Goal: Transaction & Acquisition: Purchase product/service

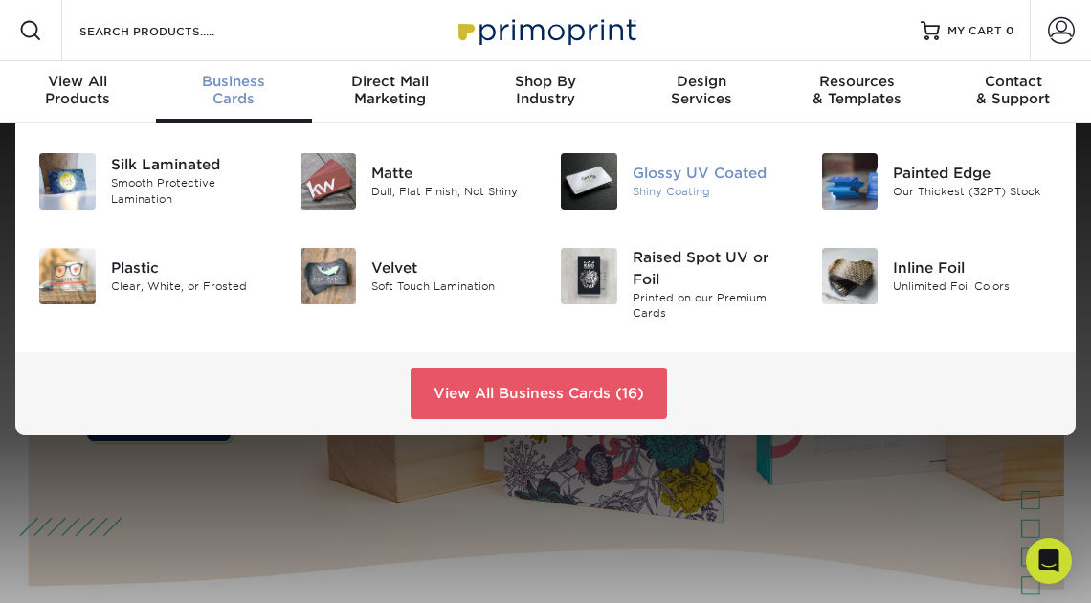
click at [648, 176] on div "Glossy UV Coated" at bounding box center [713, 173] width 160 height 21
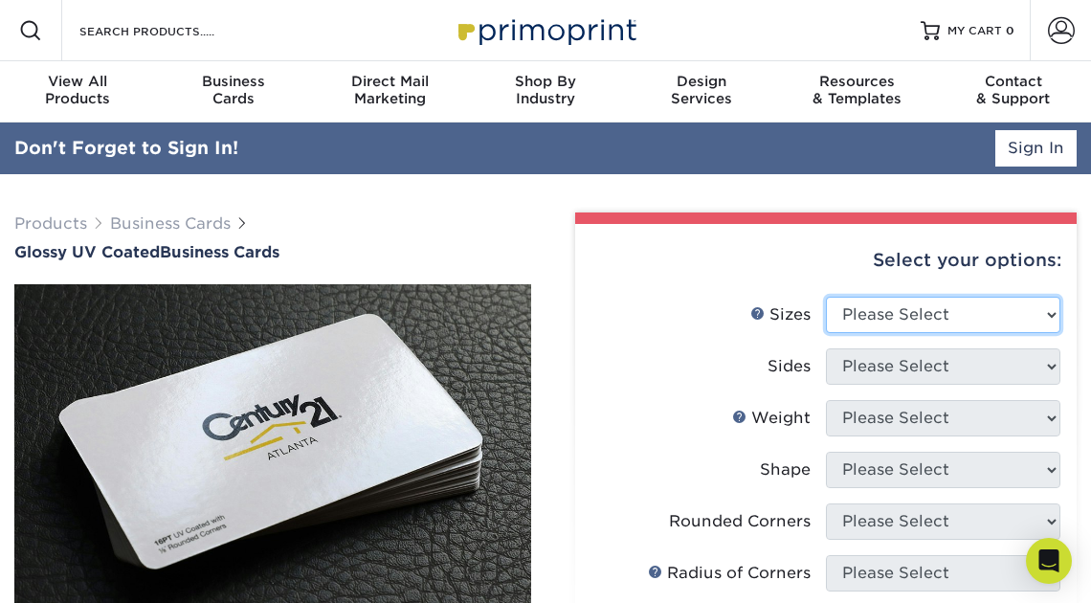
click at [1044, 309] on select "Please Select 1.5" x 3.5" - Mini 1.75" x 3.5" - Mini 2" x 2" - Square 2" x 3" -…" at bounding box center [943, 315] width 234 height 36
click at [1033, 144] on link "Sign In" at bounding box center [1035, 148] width 81 height 36
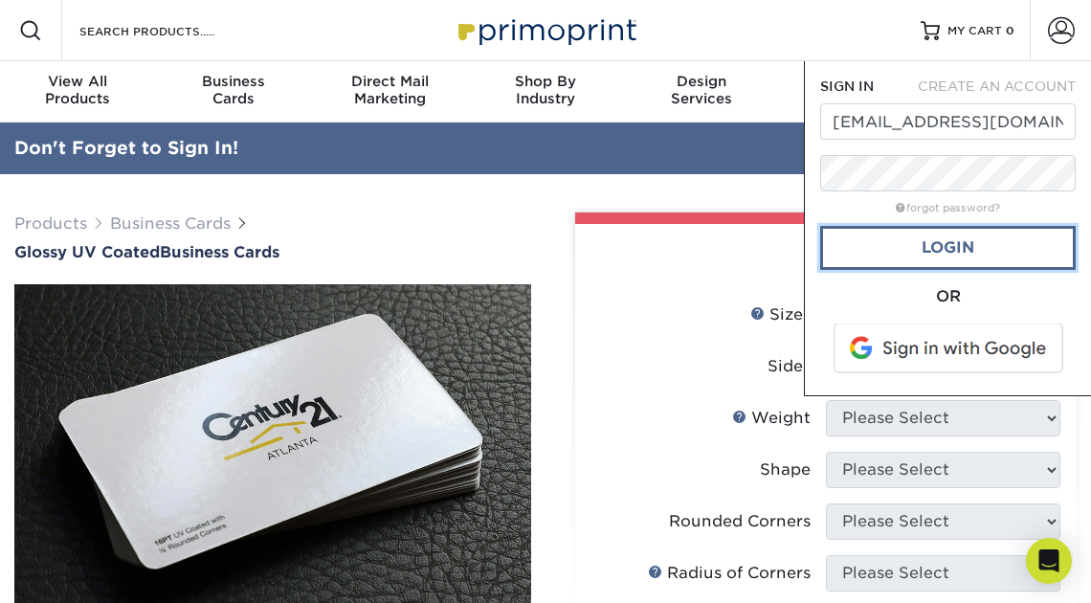
click at [959, 246] on link "Login" at bounding box center [947, 248] width 255 height 44
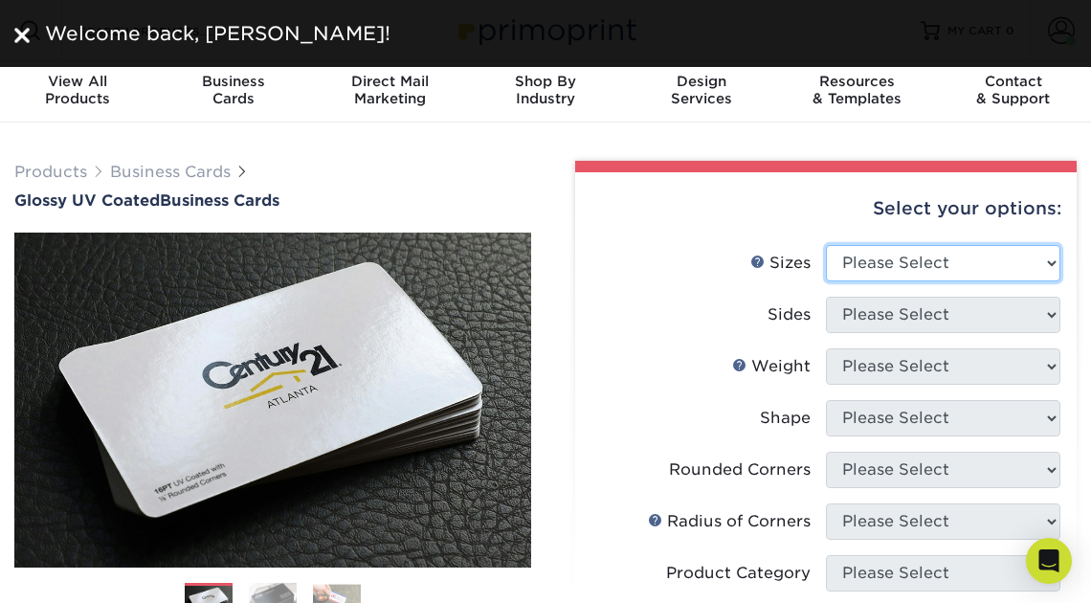
click at [1048, 256] on select "Please Select 1.5" x 3.5" - Mini 1.75" x 3.5" - Mini 2" x 2" - Square 2" x 3" -…" at bounding box center [943, 263] width 234 height 36
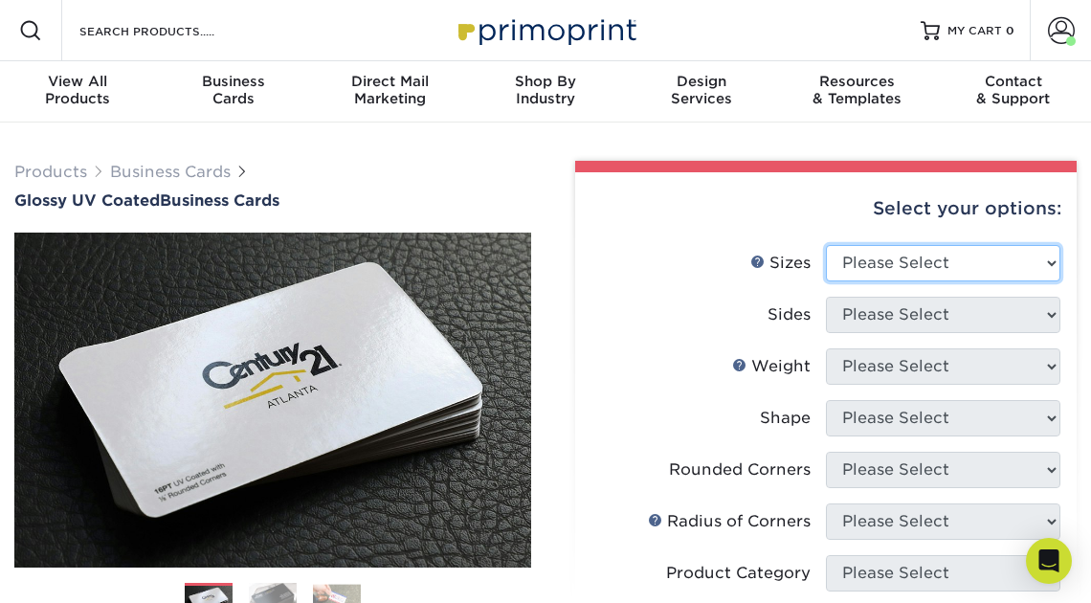
select select "2.00x3.50"
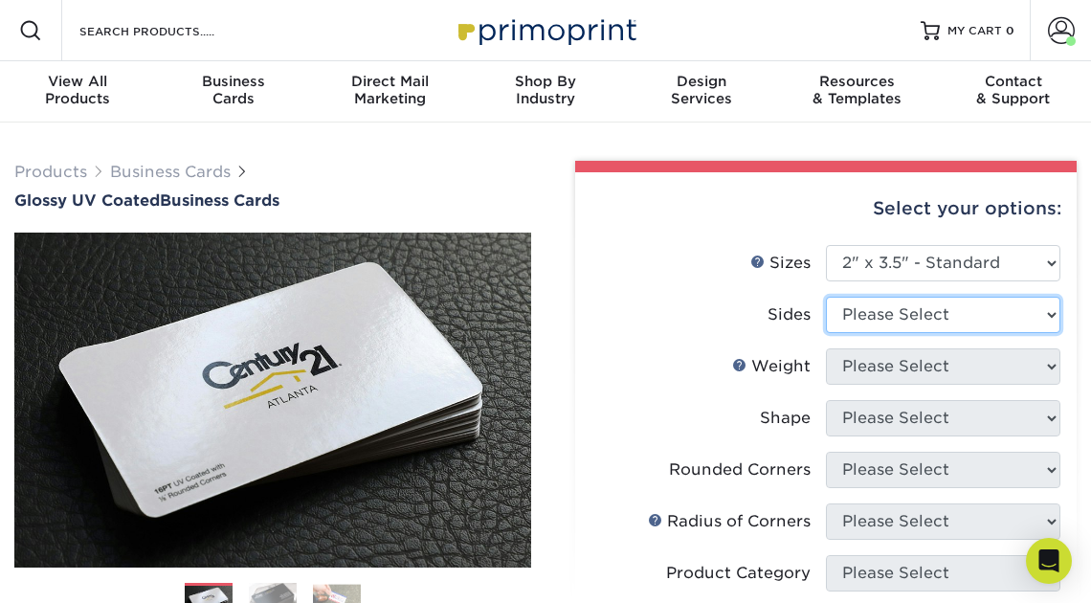
click at [1047, 315] on select "Please Select Print Both Sides Print Front Only" at bounding box center [943, 315] width 234 height 36
select select "13abbda7-1d64-4f25-8bb2-c179b224825d"
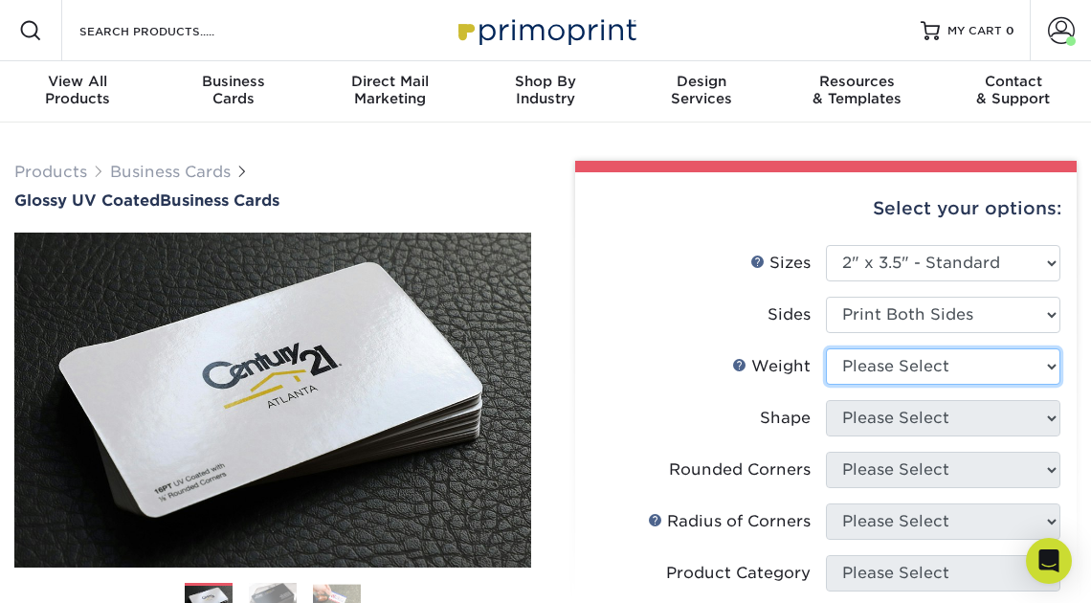
click at [1046, 361] on select "Please Select 16PT 14PT" at bounding box center [943, 366] width 234 height 36
select select "16PT"
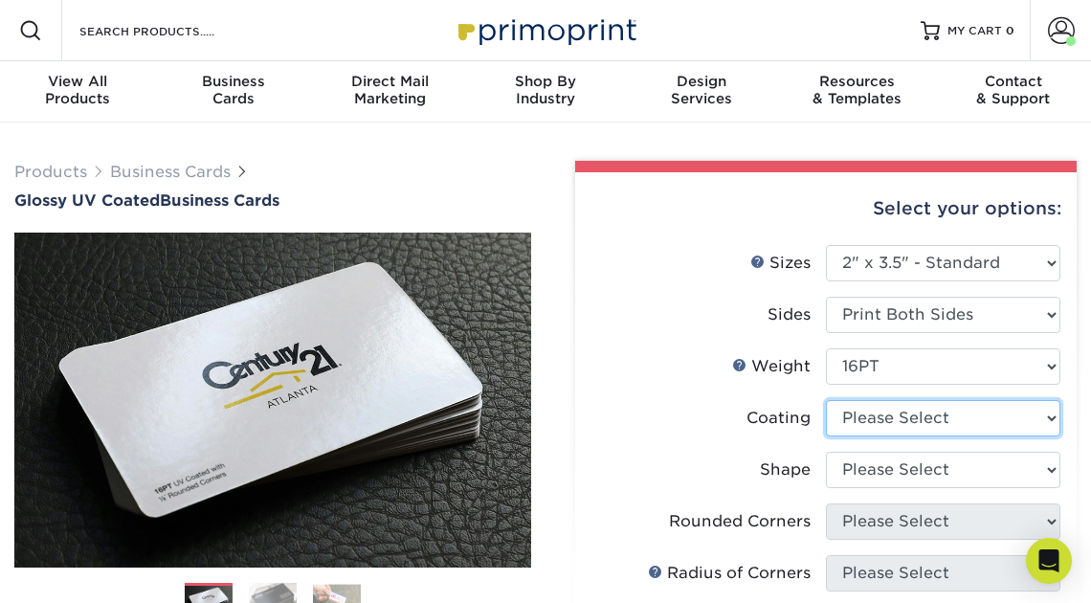
click at [1050, 412] on select at bounding box center [943, 418] width 234 height 36
select select "1e8116af-acfc-44b1-83dc-8181aa338834"
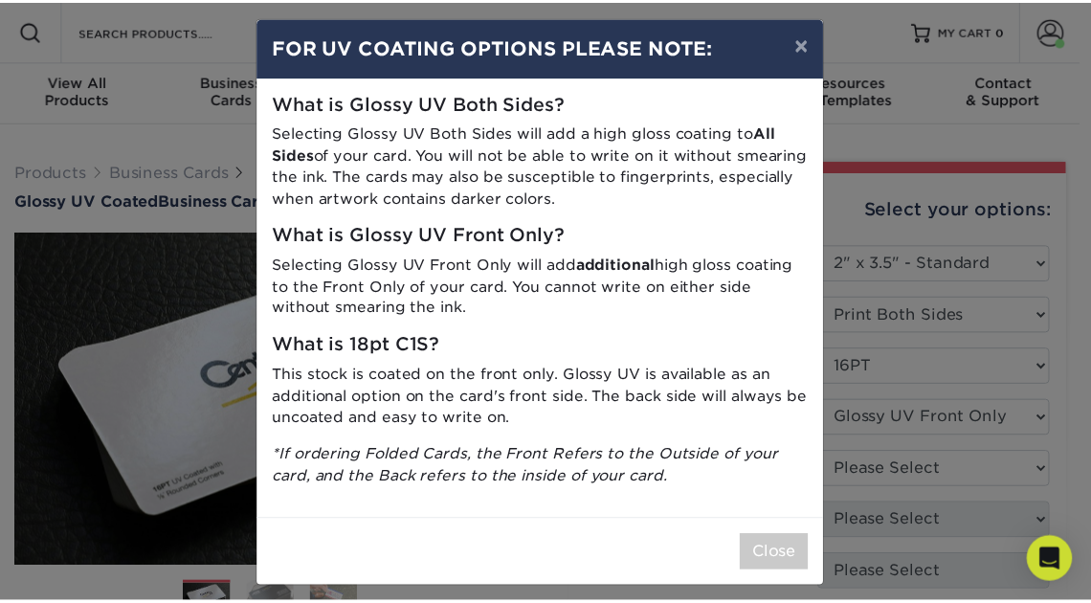
scroll to position [21, 0]
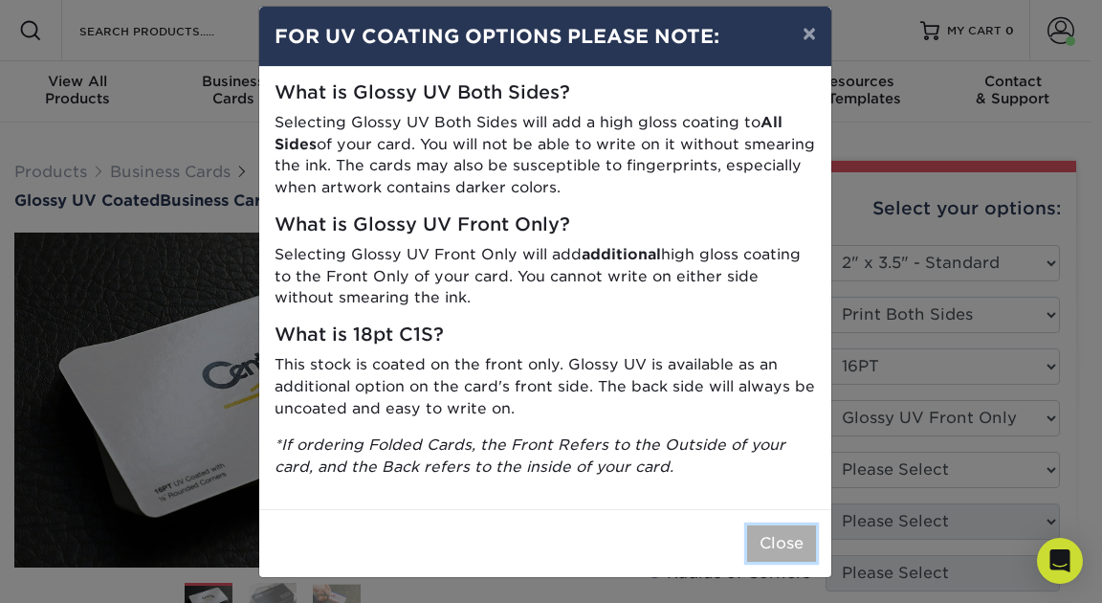
click at [776, 547] on button "Close" at bounding box center [781, 543] width 69 height 36
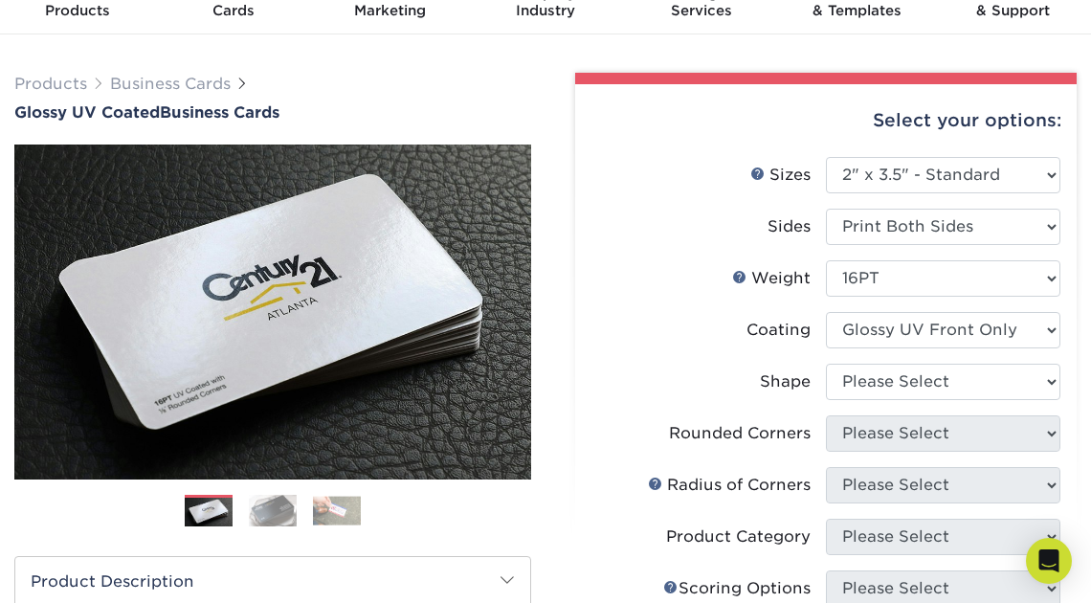
scroll to position [128, 0]
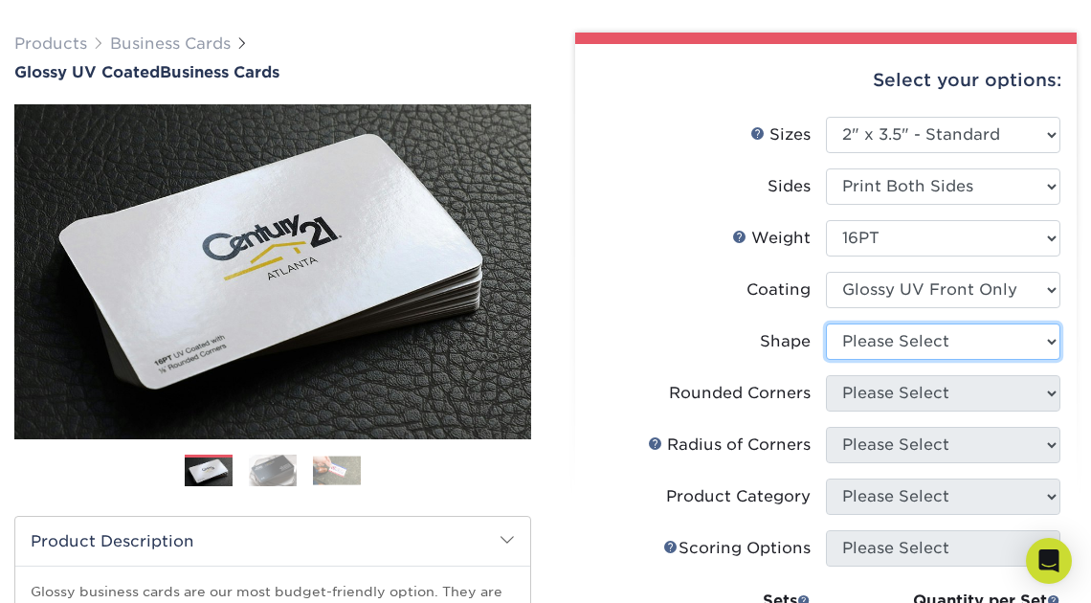
click at [1049, 342] on select "Please Select Standard" at bounding box center [943, 341] width 234 height 36
select select "standard"
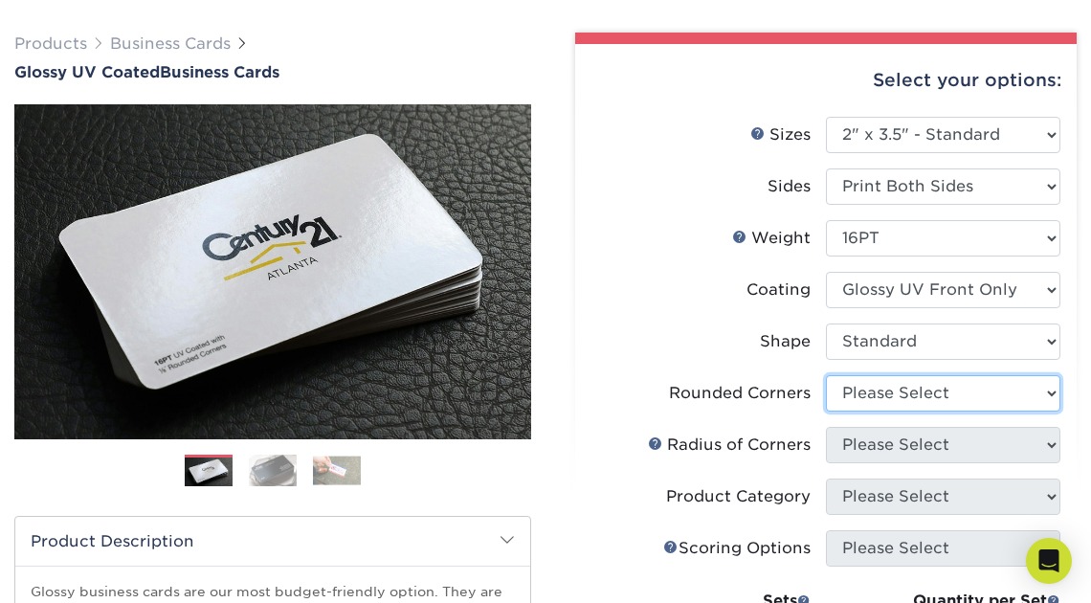
click at [1046, 392] on select "Please Select Yes - Round 2 Corners Yes - Round 4 Corners No" at bounding box center [943, 393] width 234 height 36
select select "0"
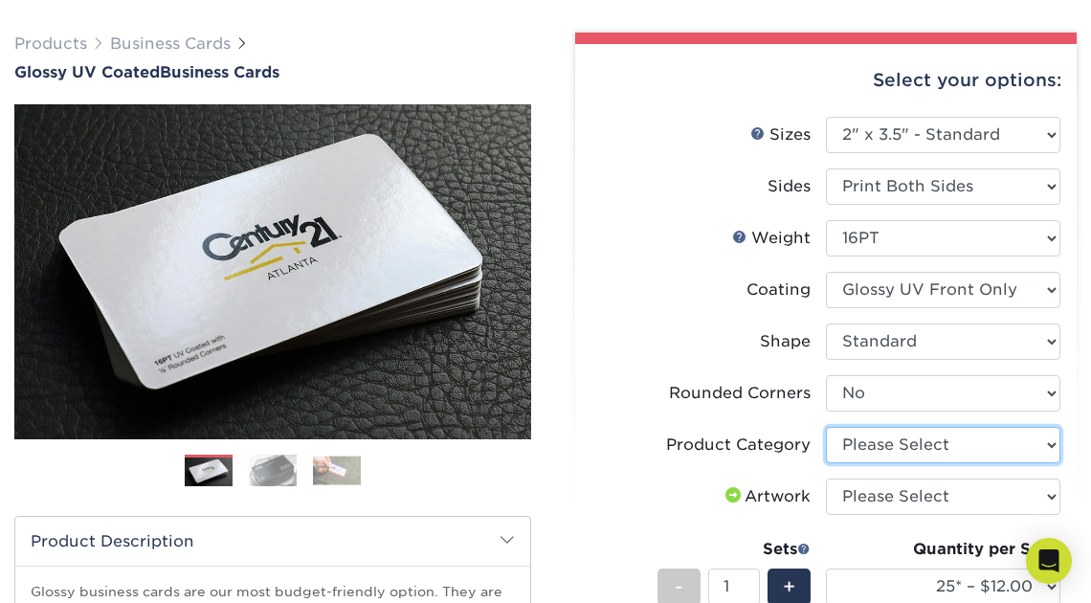
click at [1047, 443] on select "Please Select Business Cards" at bounding box center [943, 445] width 234 height 36
select select "3b5148f1-0588-4f88-a218-97bcfdce65c1"
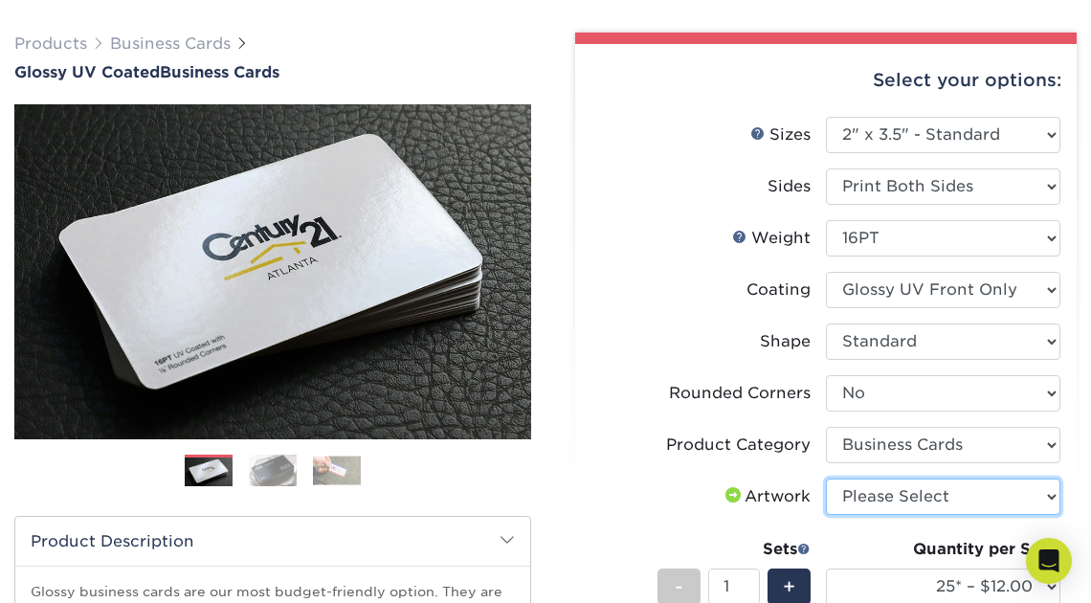
click at [1052, 494] on select "Please Select I will upload files I need a design - $100" at bounding box center [943, 496] width 234 height 36
select select "upload"
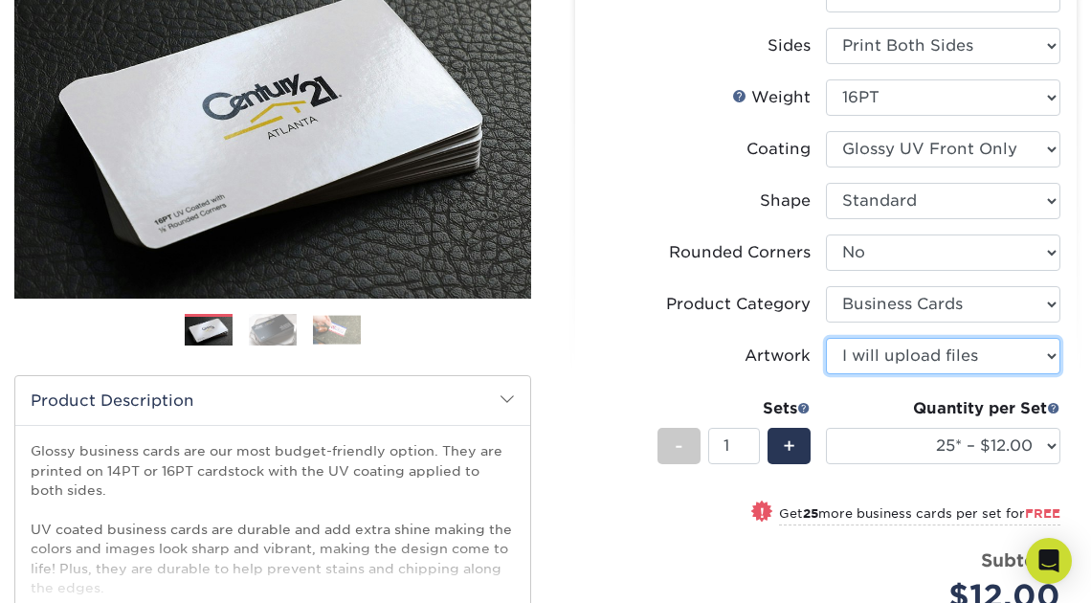
scroll to position [283, 0]
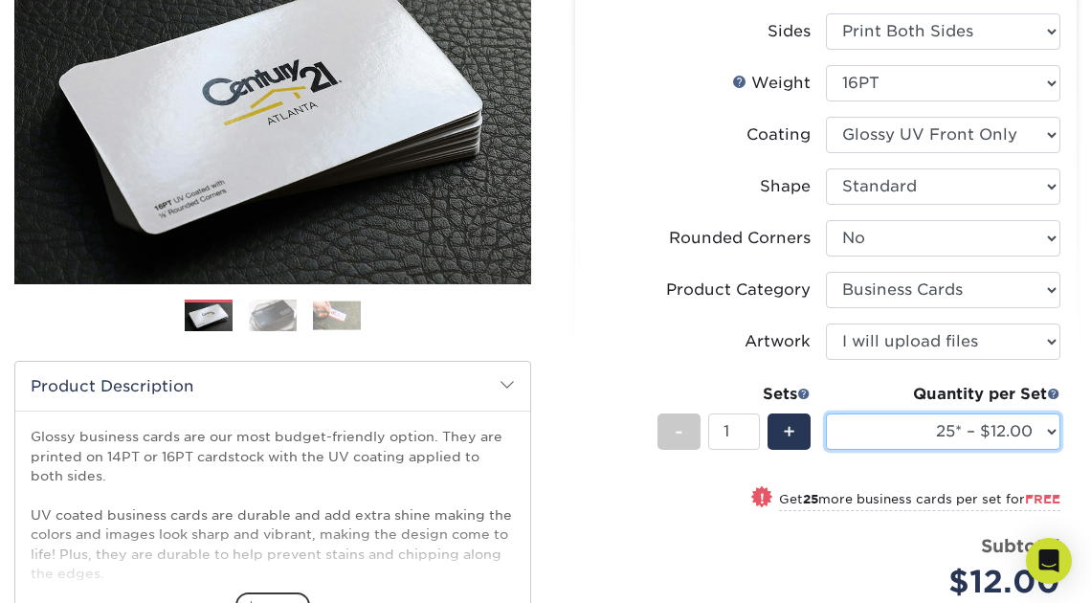
click at [1051, 431] on select "25* – $12.00 50* – $12.00 100* – $12.00 250* – $21.00 500 – $42.00 1000 – $53.0…" at bounding box center [943, 431] width 234 height 36
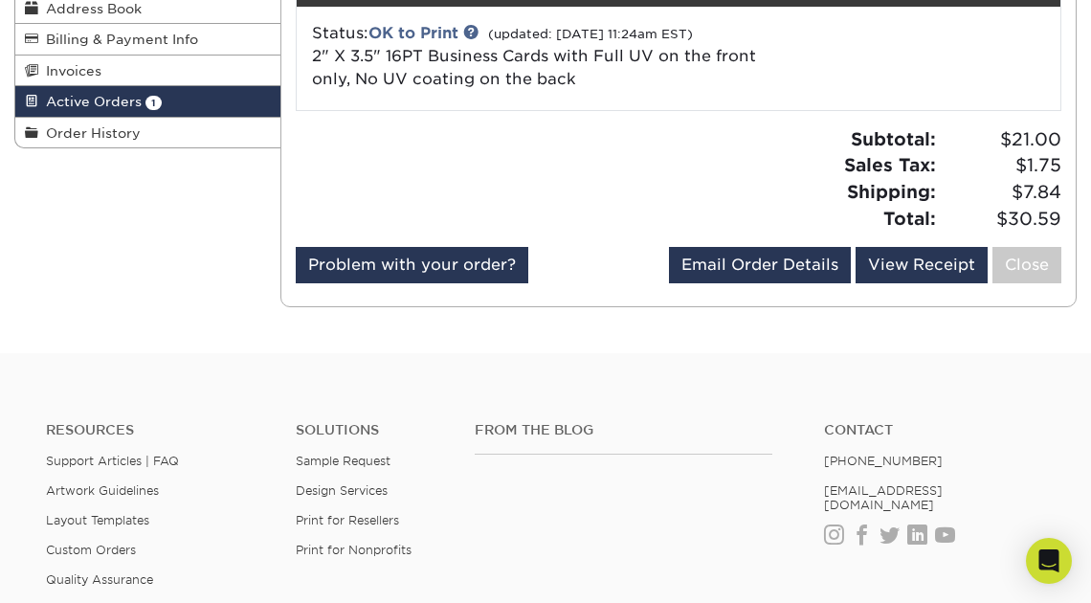
scroll to position [321, 0]
